Goal: Book appointment/travel/reservation

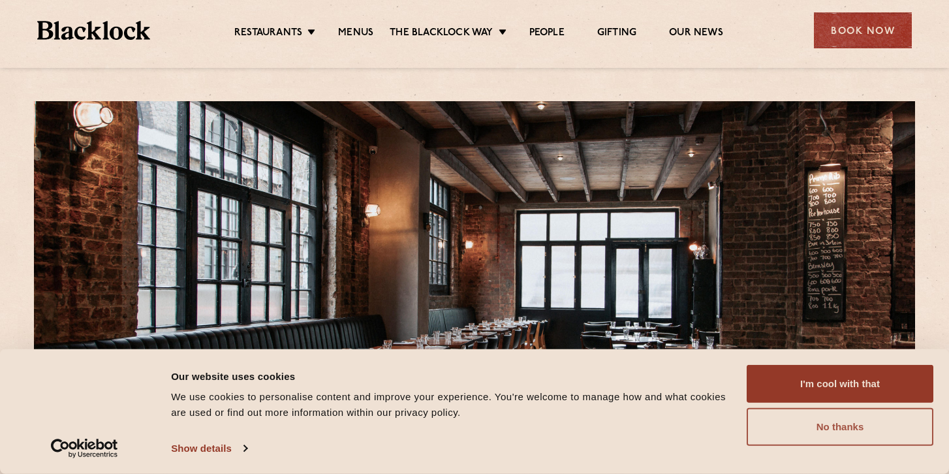
click at [842, 427] on button "No thanks" at bounding box center [839, 427] width 187 height 38
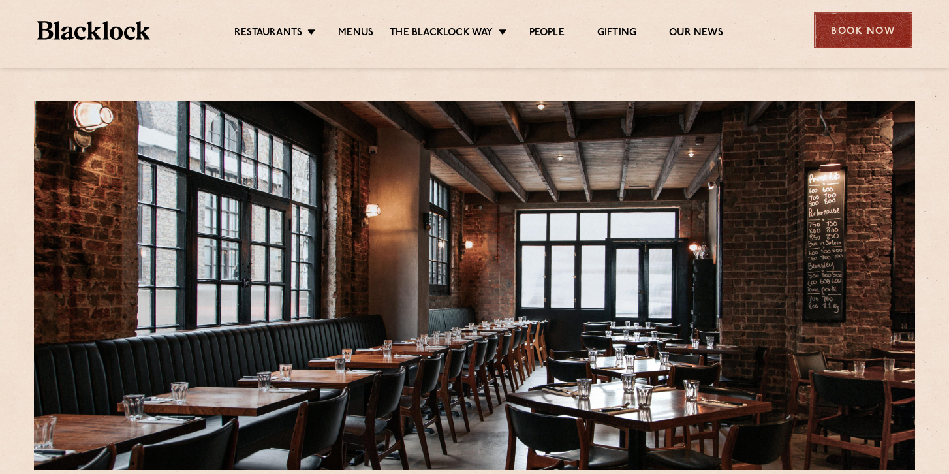
click at [850, 31] on div "Book Now" at bounding box center [863, 30] width 98 height 36
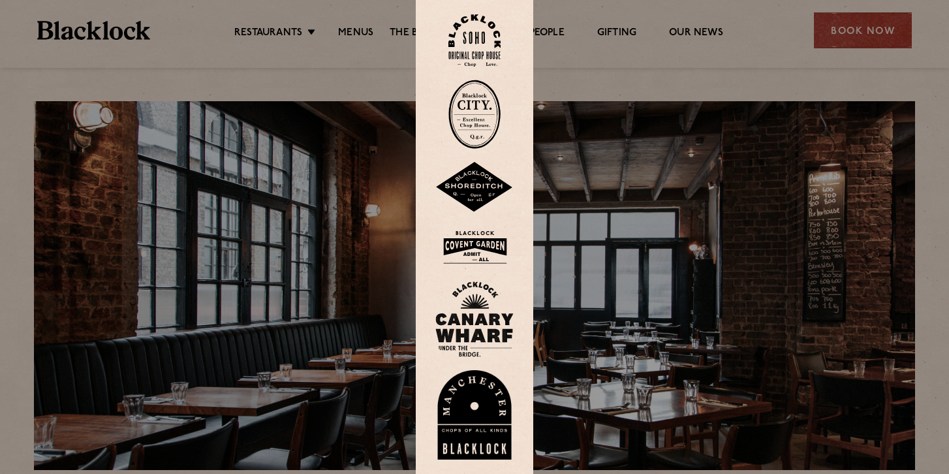
click at [471, 186] on img at bounding box center [474, 187] width 78 height 51
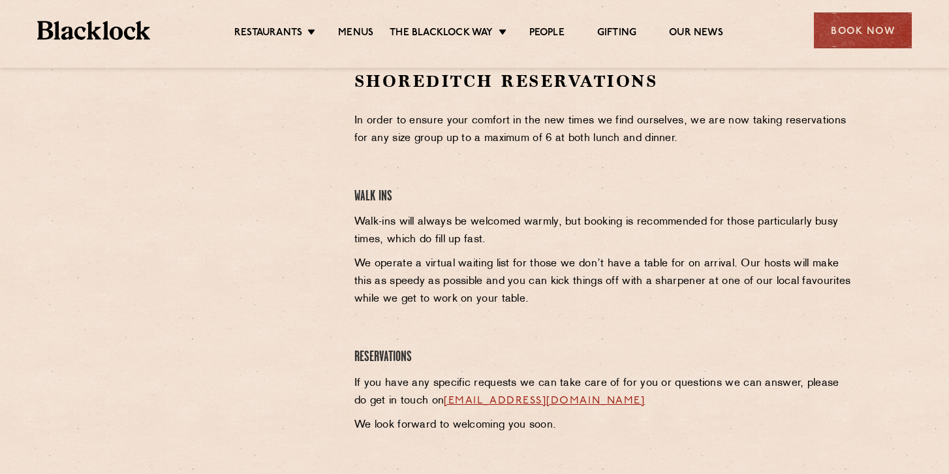
scroll to position [412, 0]
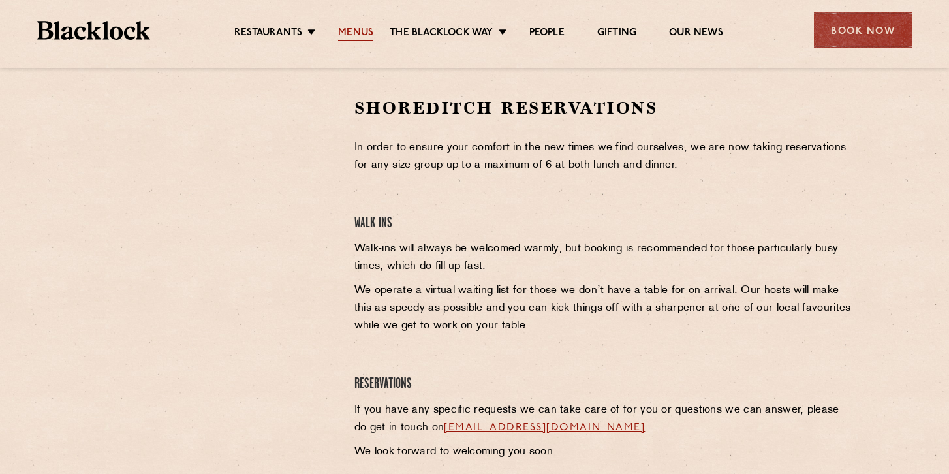
click at [357, 27] on link "Menus" at bounding box center [355, 34] width 35 height 14
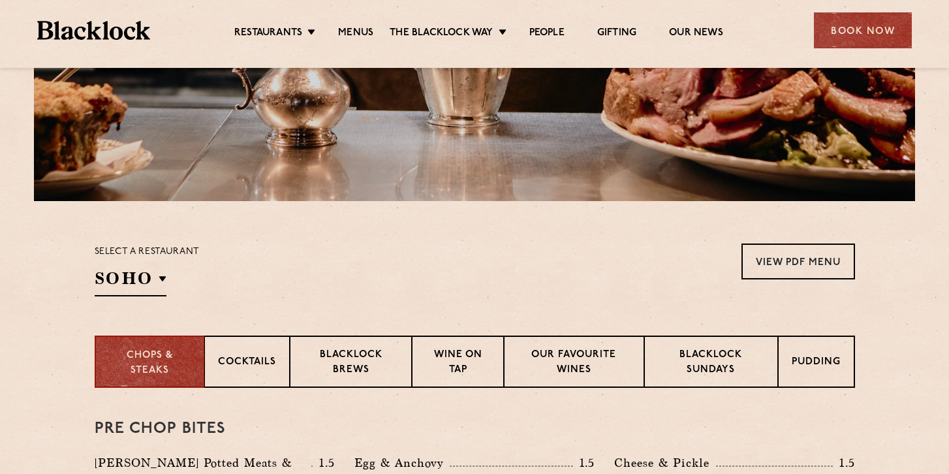
scroll to position [277, 0]
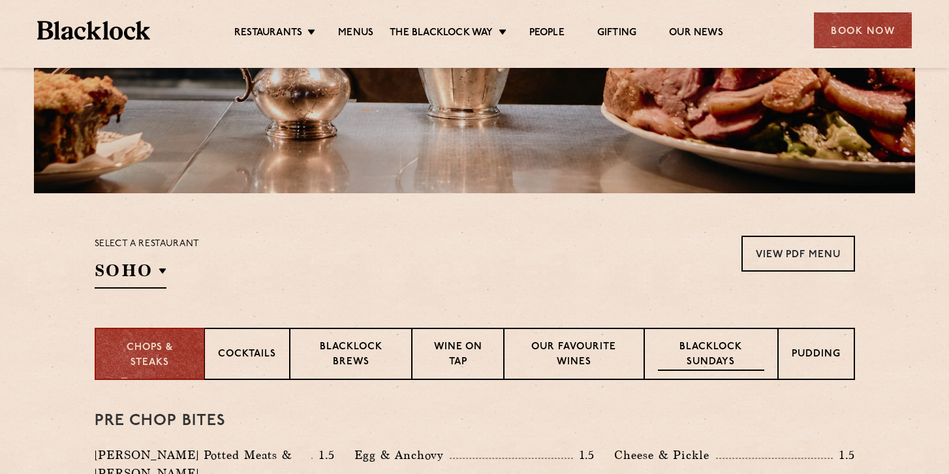
click at [703, 353] on p "Blacklock Sundays" at bounding box center [711, 355] width 106 height 31
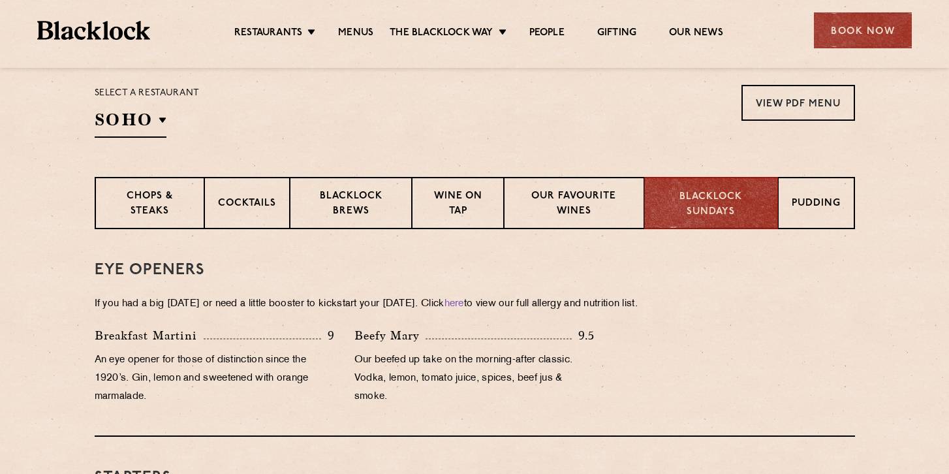
scroll to position [422, 0]
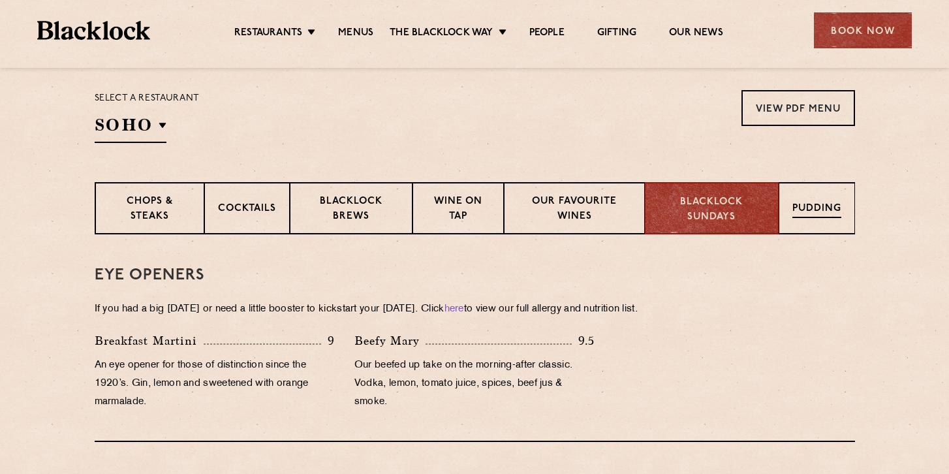
click at [801, 219] on div "Pudding" at bounding box center [816, 208] width 76 height 52
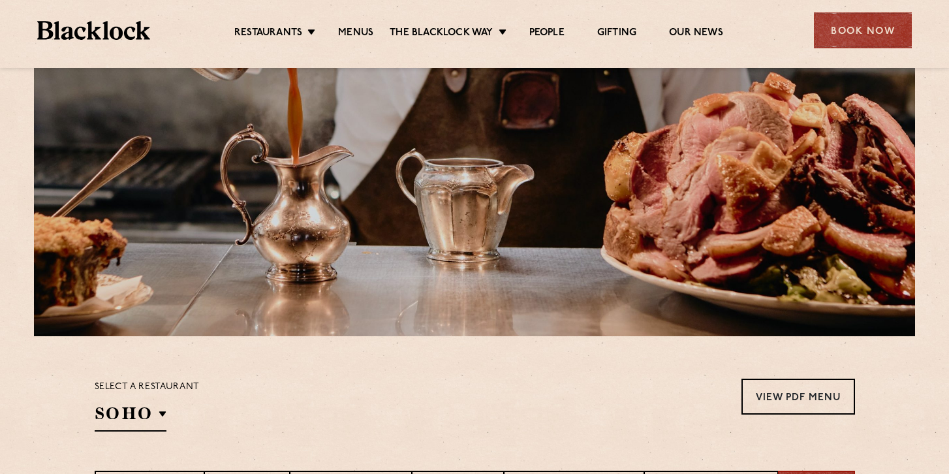
scroll to position [0, 0]
